Goal: Navigation & Orientation: Find specific page/section

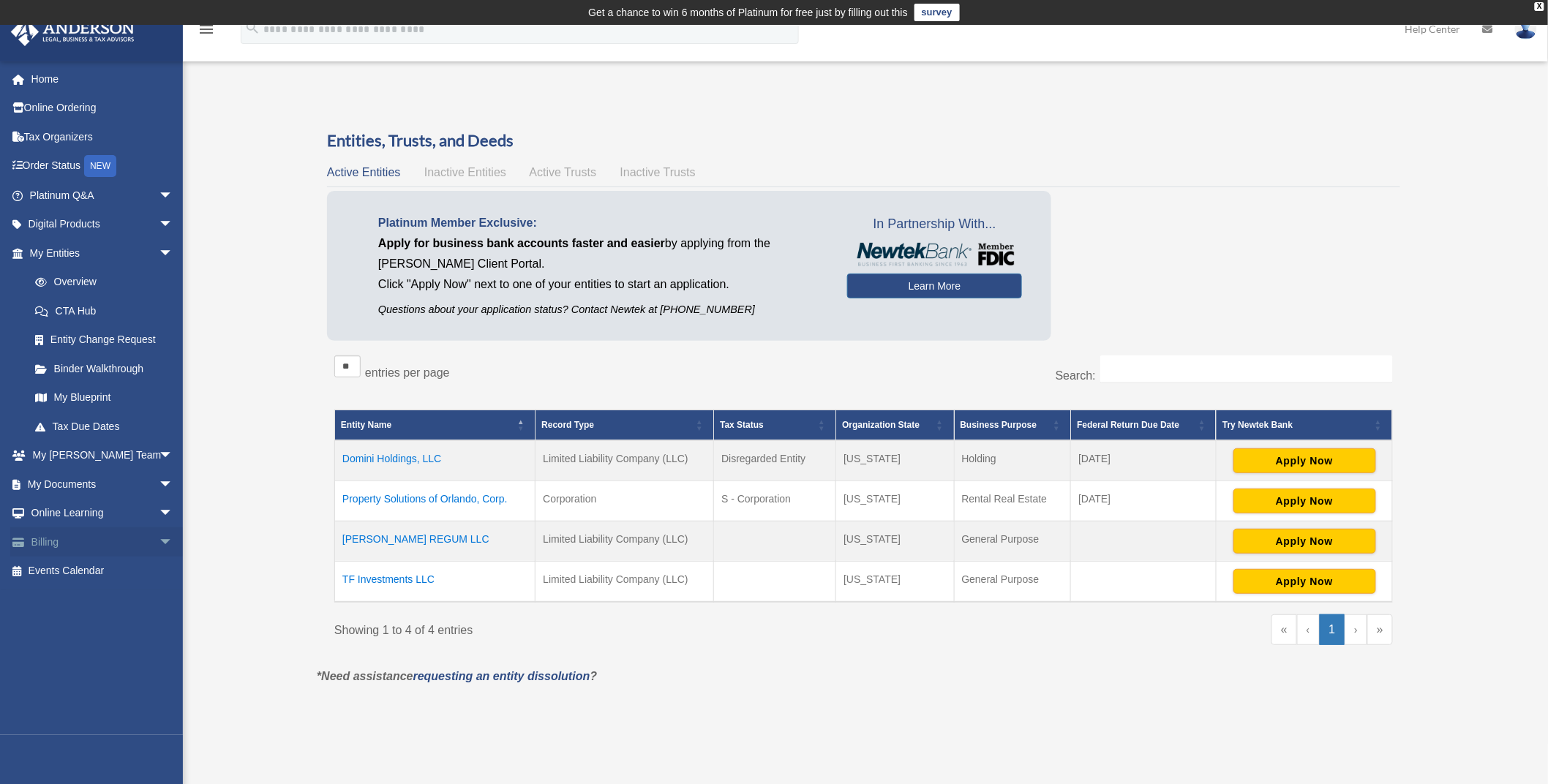
click at [52, 538] on link "Billing arrow_drop_down" at bounding box center [102, 542] width 185 height 30
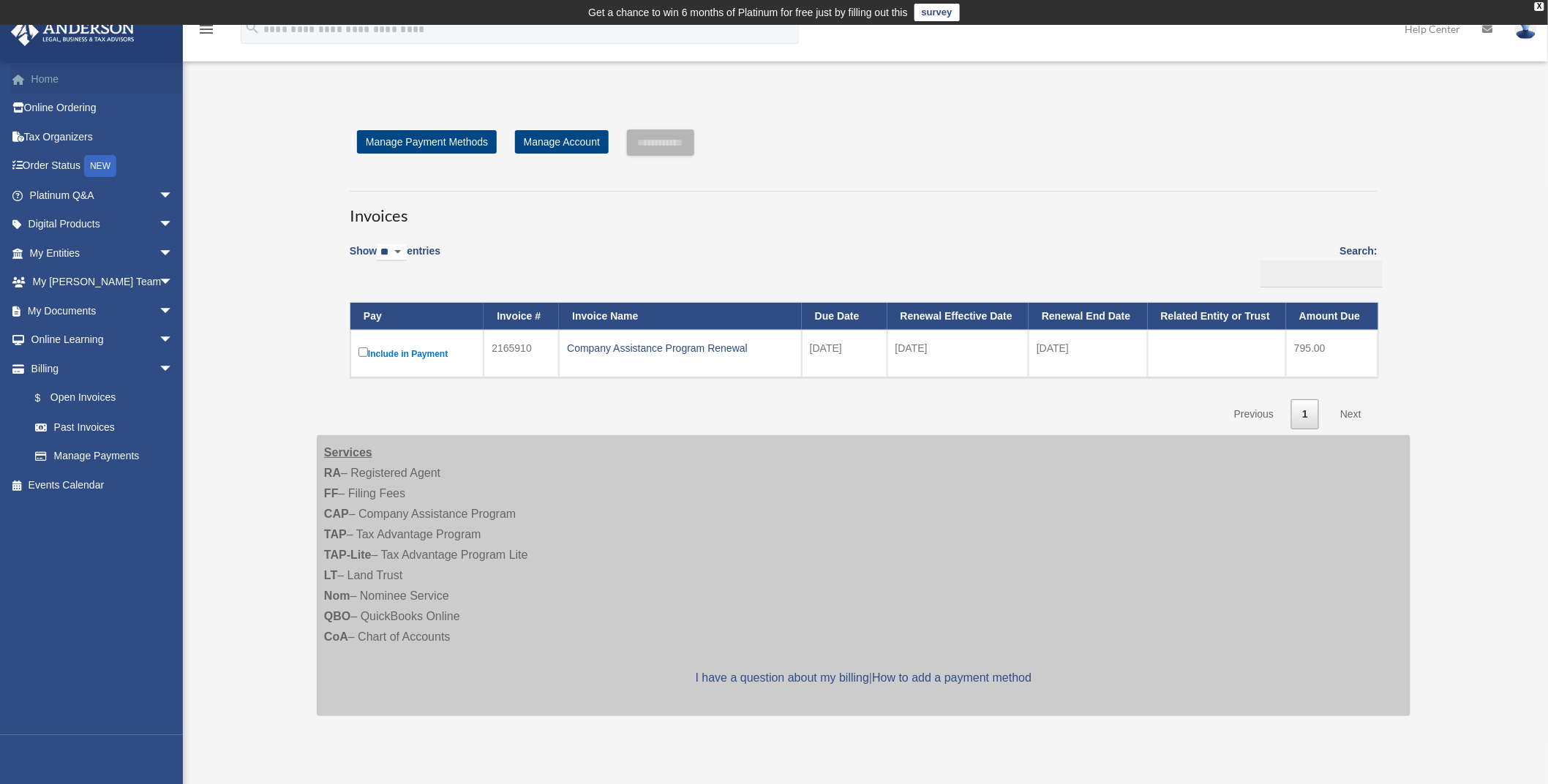
click at [41, 83] on link "Home" at bounding box center [102, 78] width 185 height 30
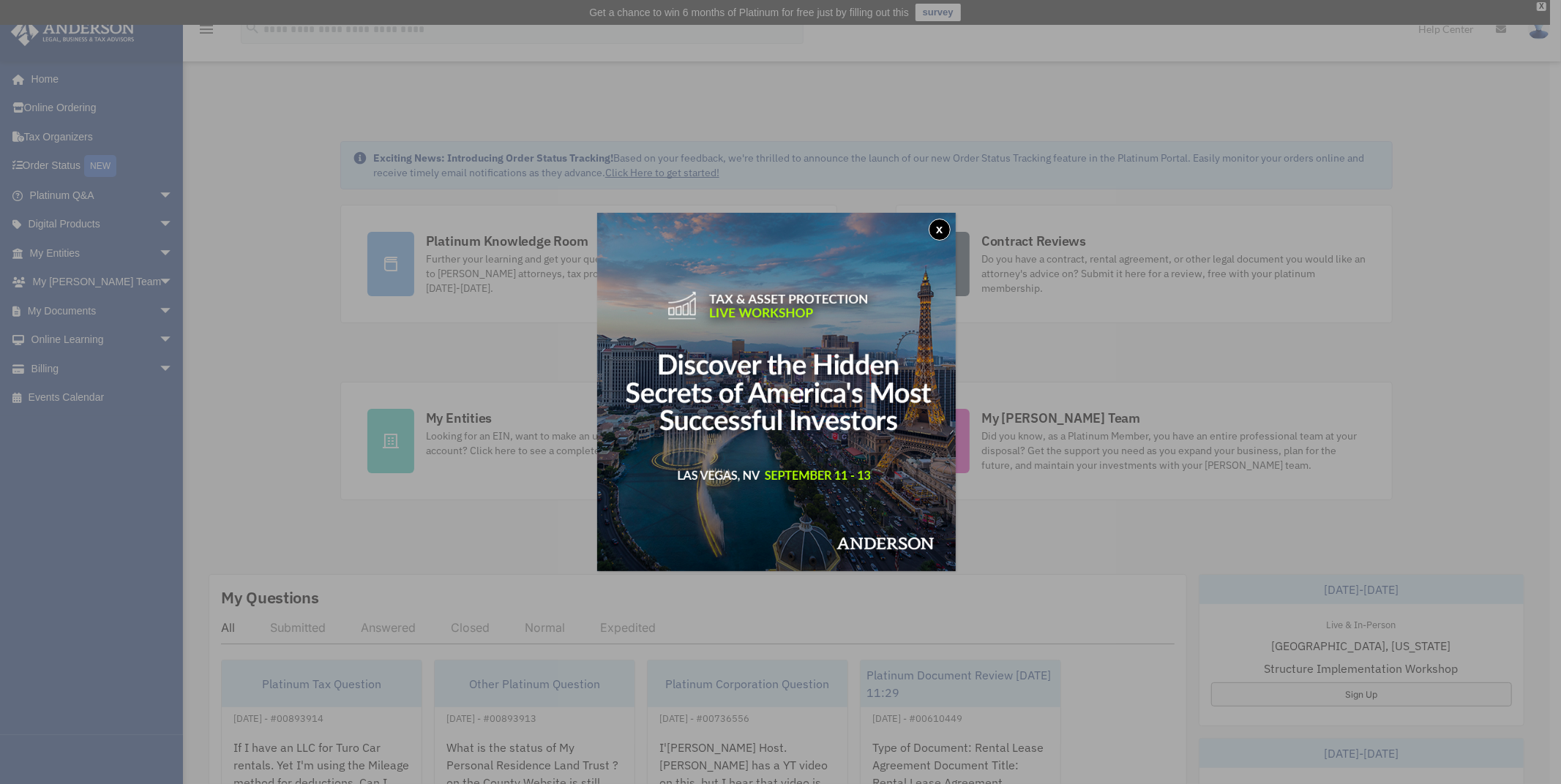
click at [946, 225] on button "x" at bounding box center [939, 230] width 22 height 22
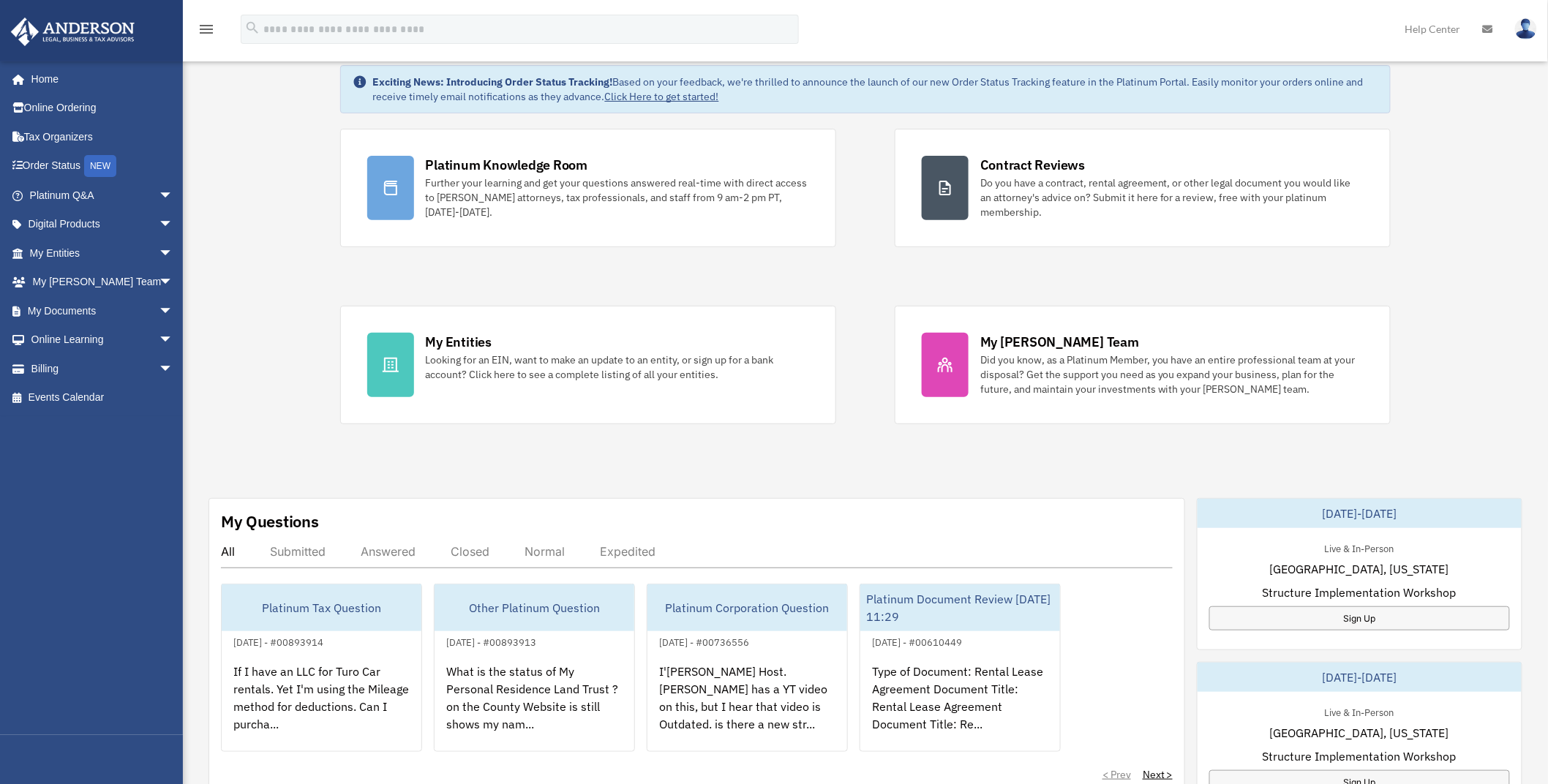
scroll to position [107, 0]
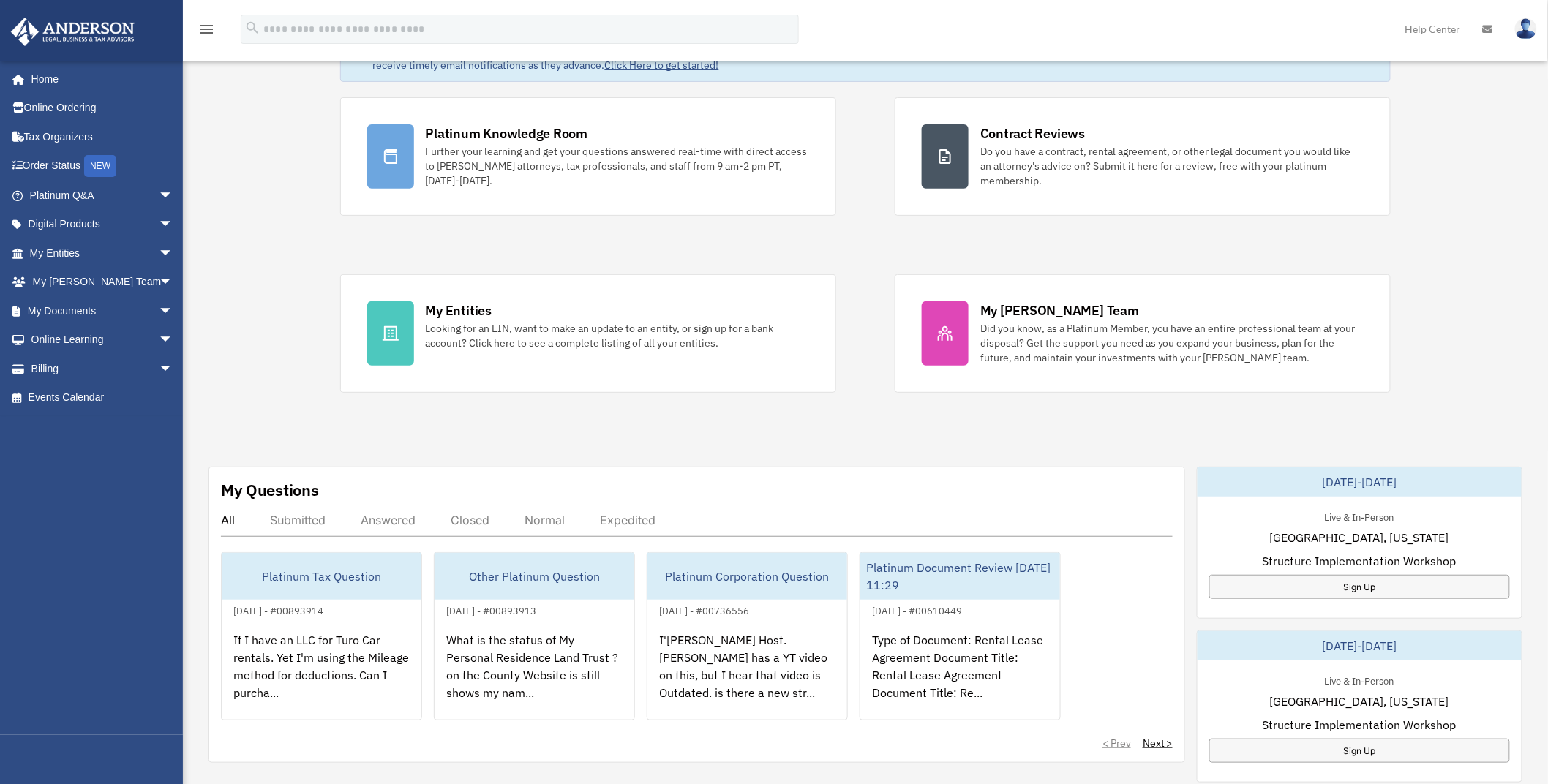
click at [203, 97] on div "Exciting News: Introducing Order Status Tracking! Based on your feedback, we're…" at bounding box center [865, 655] width 1387 height 1315
